Goal: Book appointment/travel/reservation

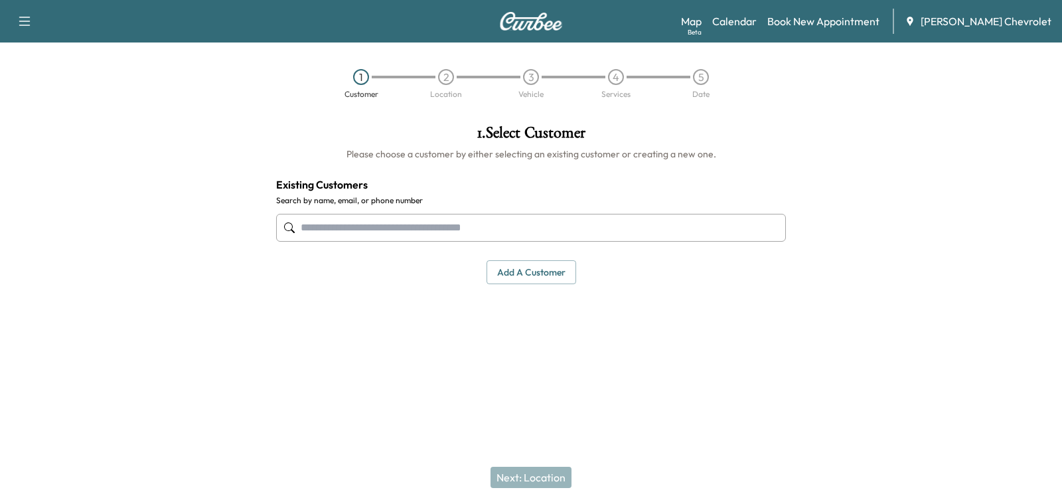
click at [248, 315] on div at bounding box center [132, 240] width 265 height 252
